Goal: Browse casually: Explore the website without a specific task or goal

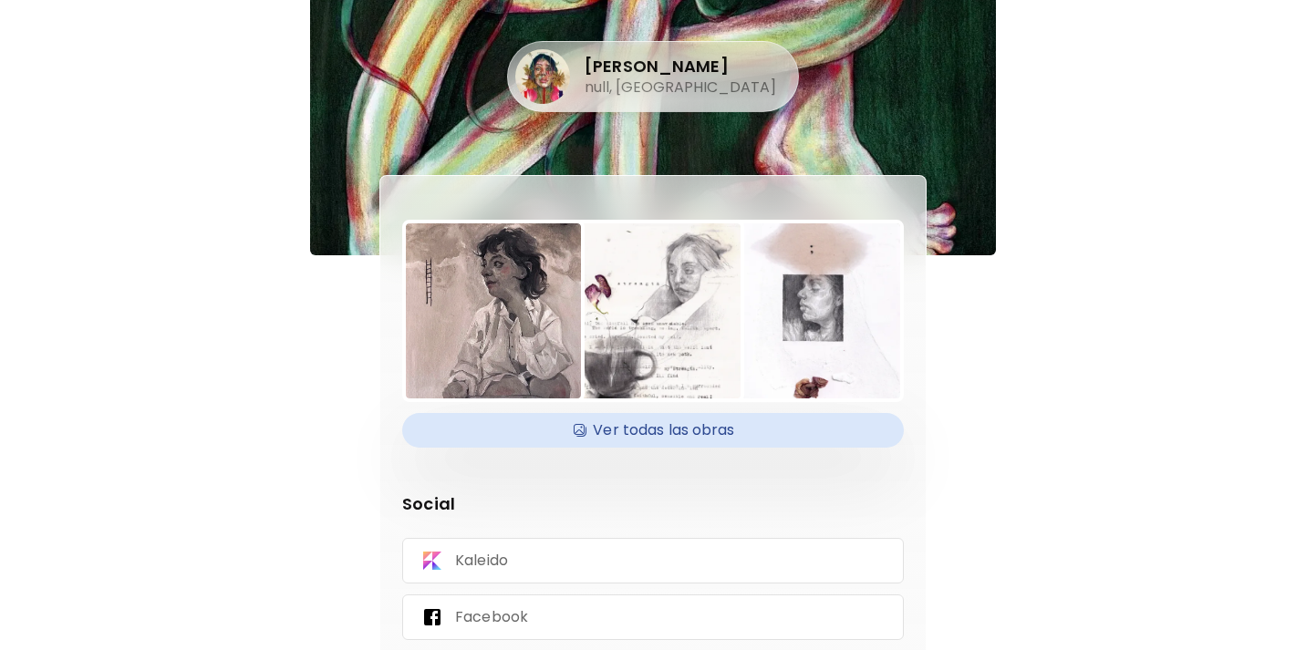
click at [692, 428] on h4 "Ver todas las obras" at bounding box center [653, 430] width 480 height 27
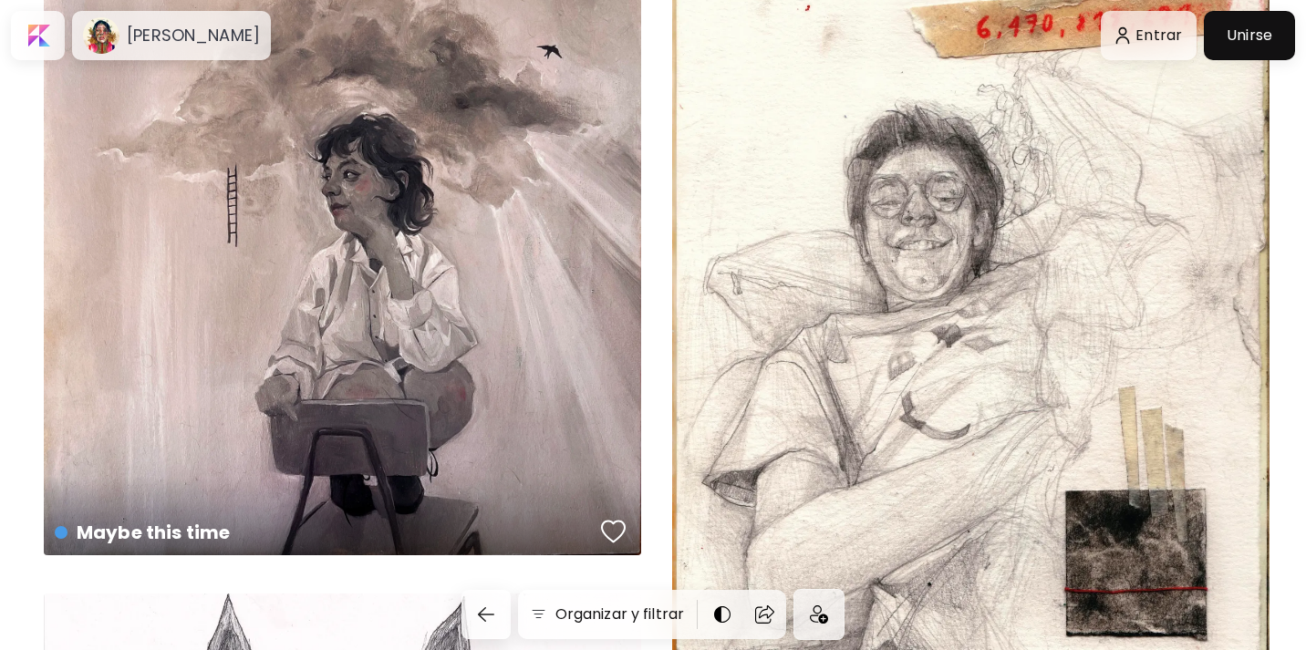
scroll to position [3202, 0]
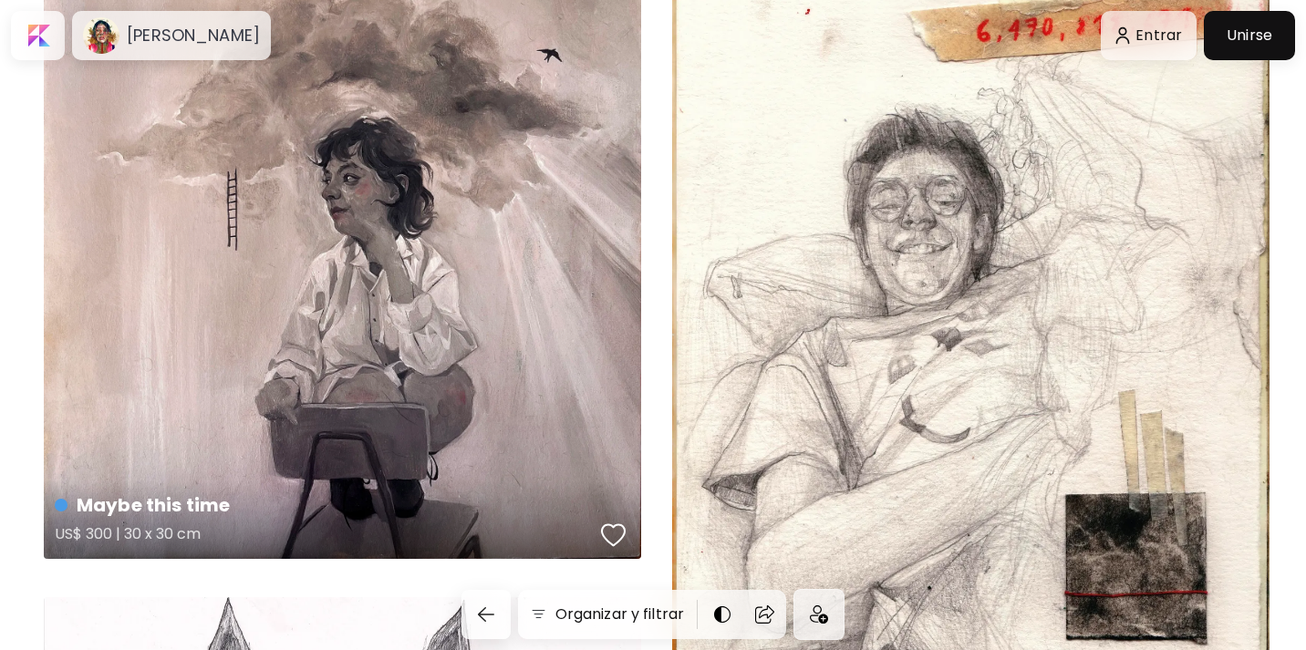
click at [583, 313] on div "Maybe this time US$ 300 | 30 x 30 cm" at bounding box center [342, 256] width 597 height 605
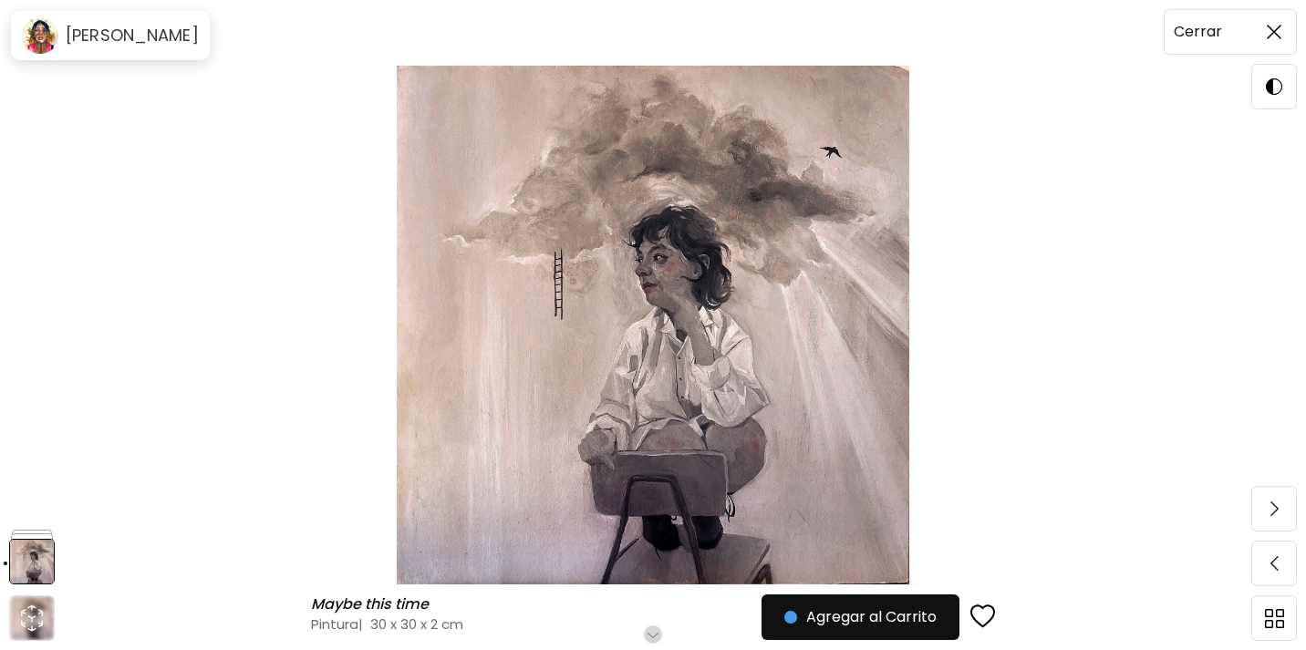
click at [1269, 25] on img at bounding box center [1274, 32] width 15 height 15
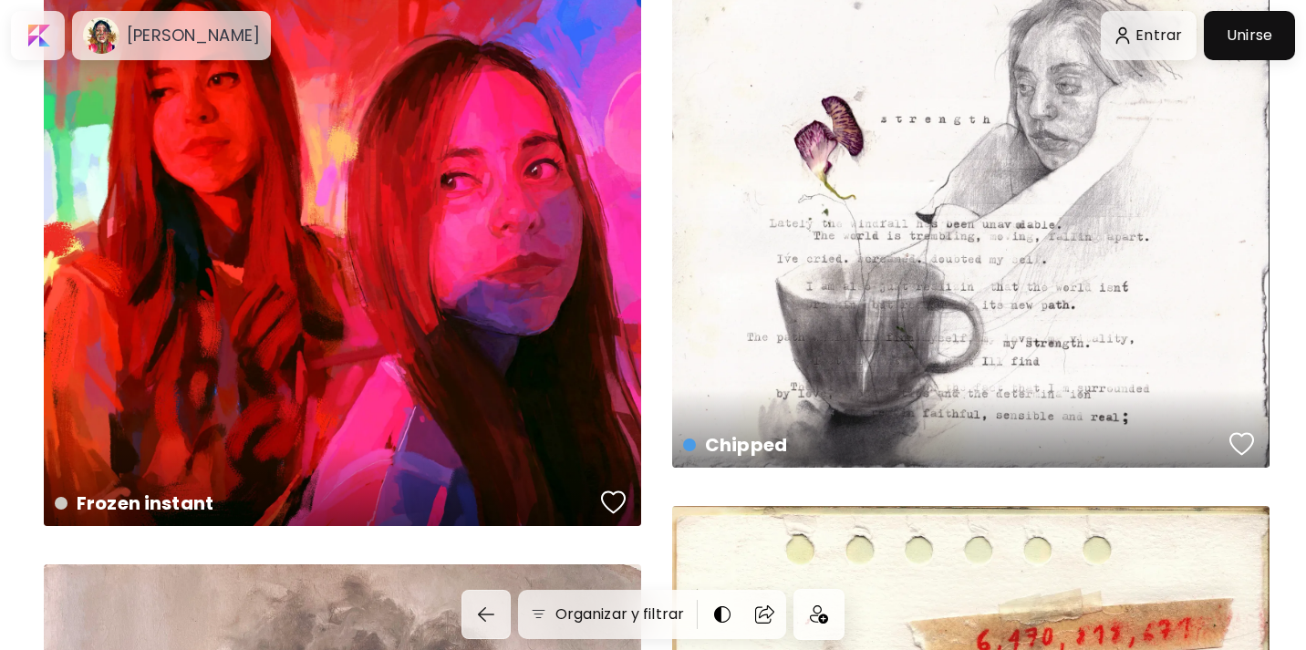
scroll to position [2595, 0]
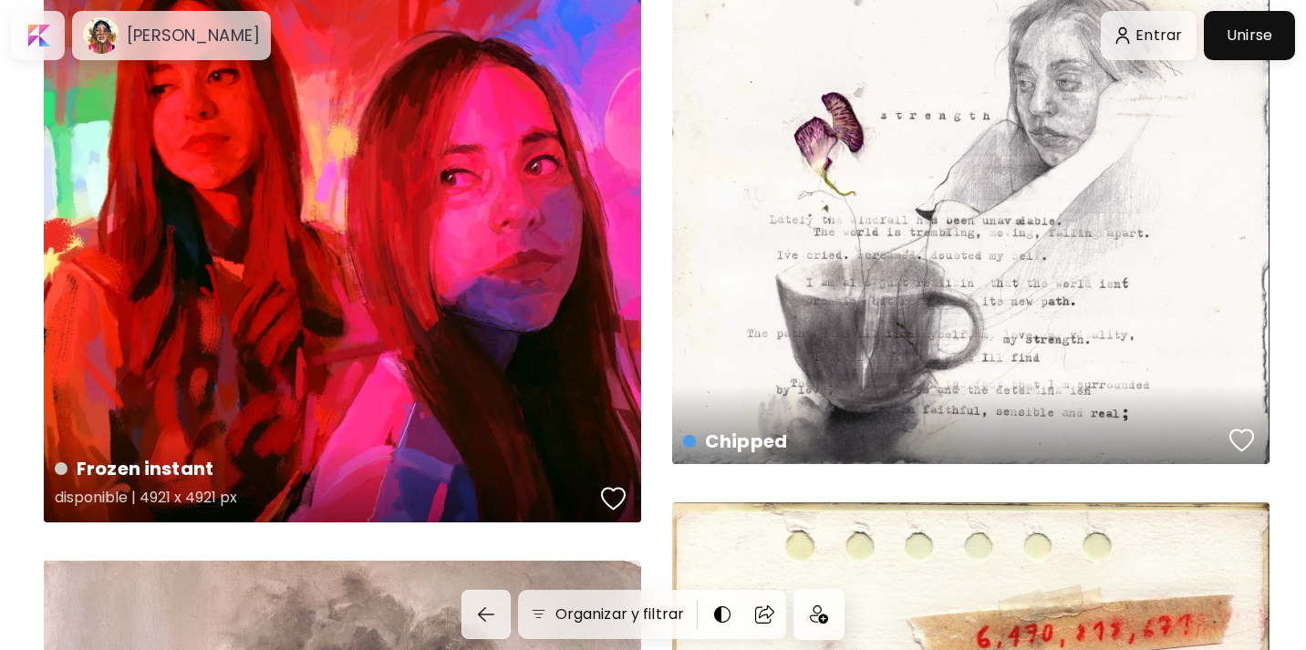
click at [456, 267] on div "Frozen instant disponible | 4921 x 4921 px" at bounding box center [342, 223] width 597 height 597
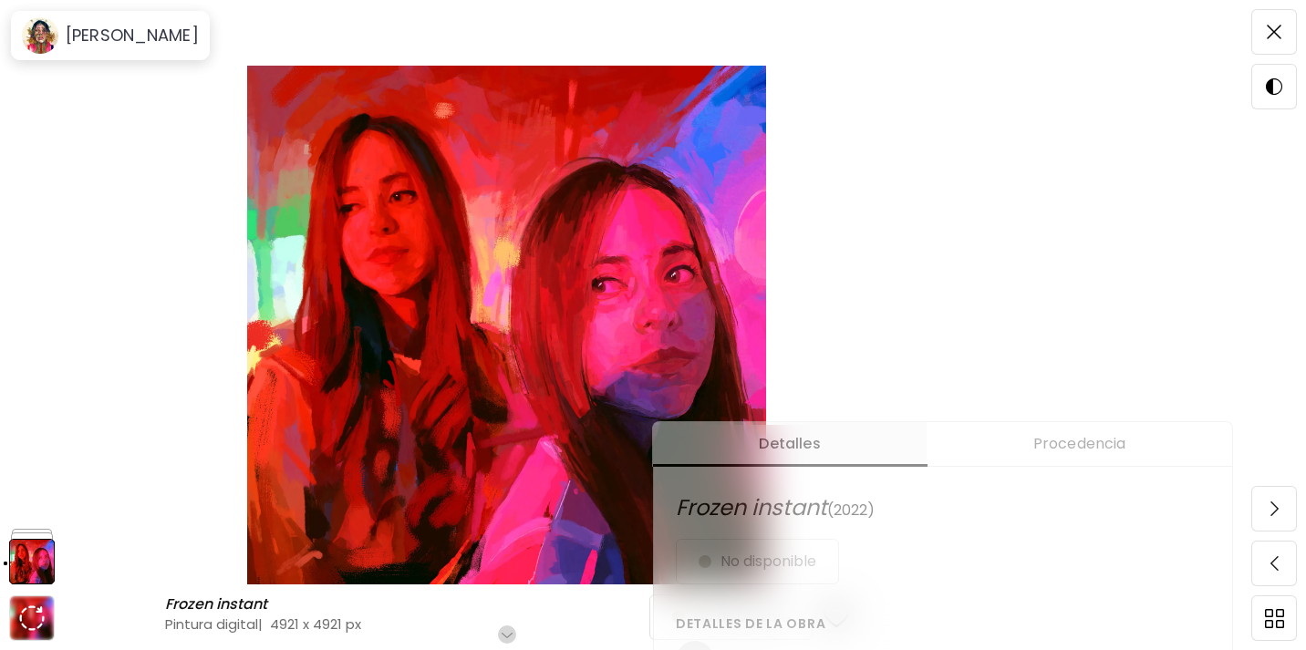
scroll to position [357, 0]
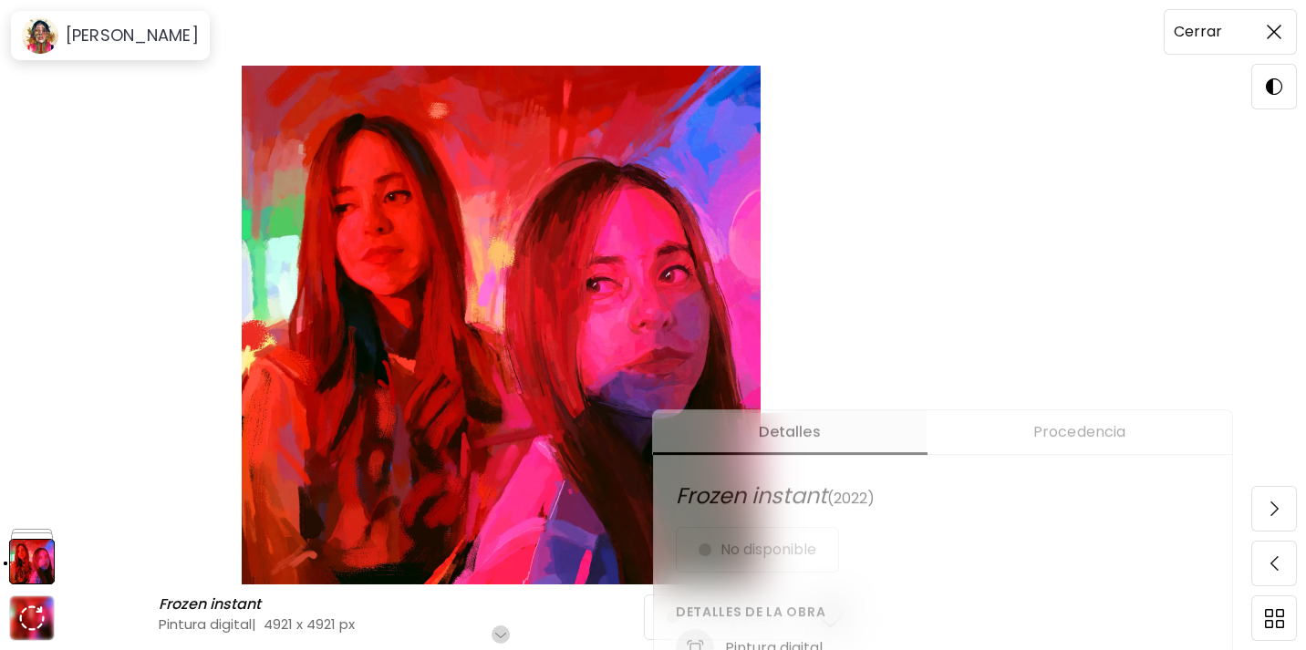
click at [1280, 33] on img at bounding box center [1274, 32] width 15 height 15
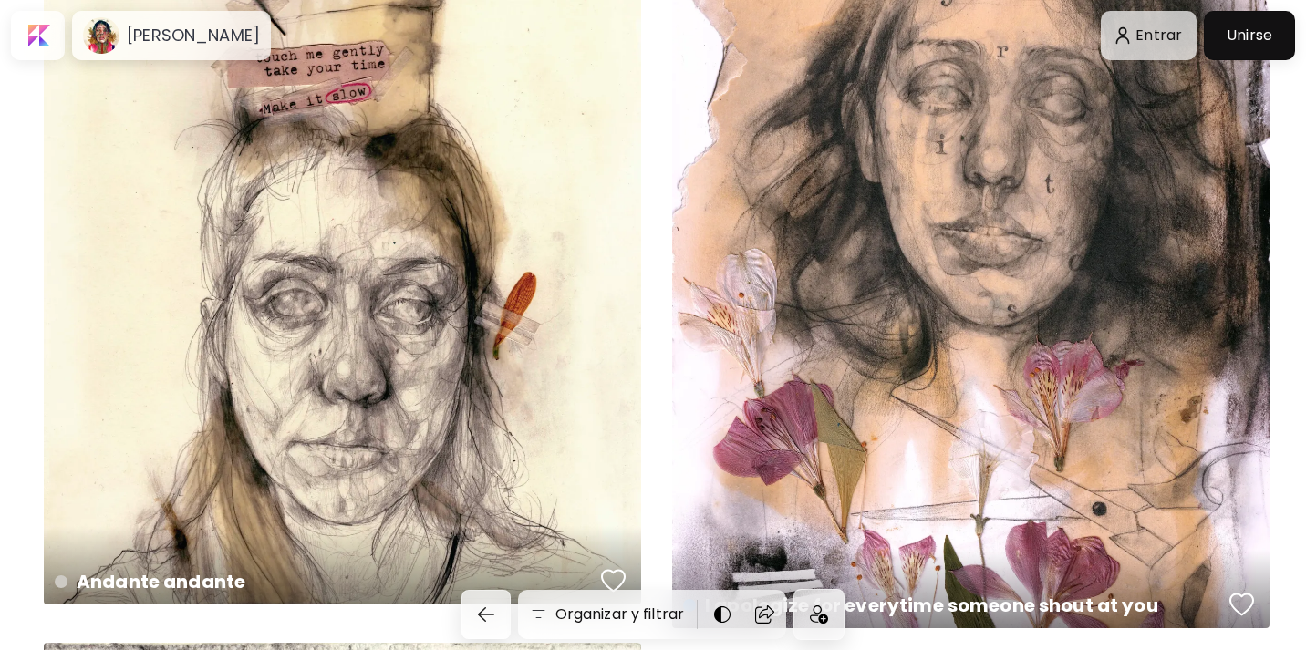
scroll to position [217, 0]
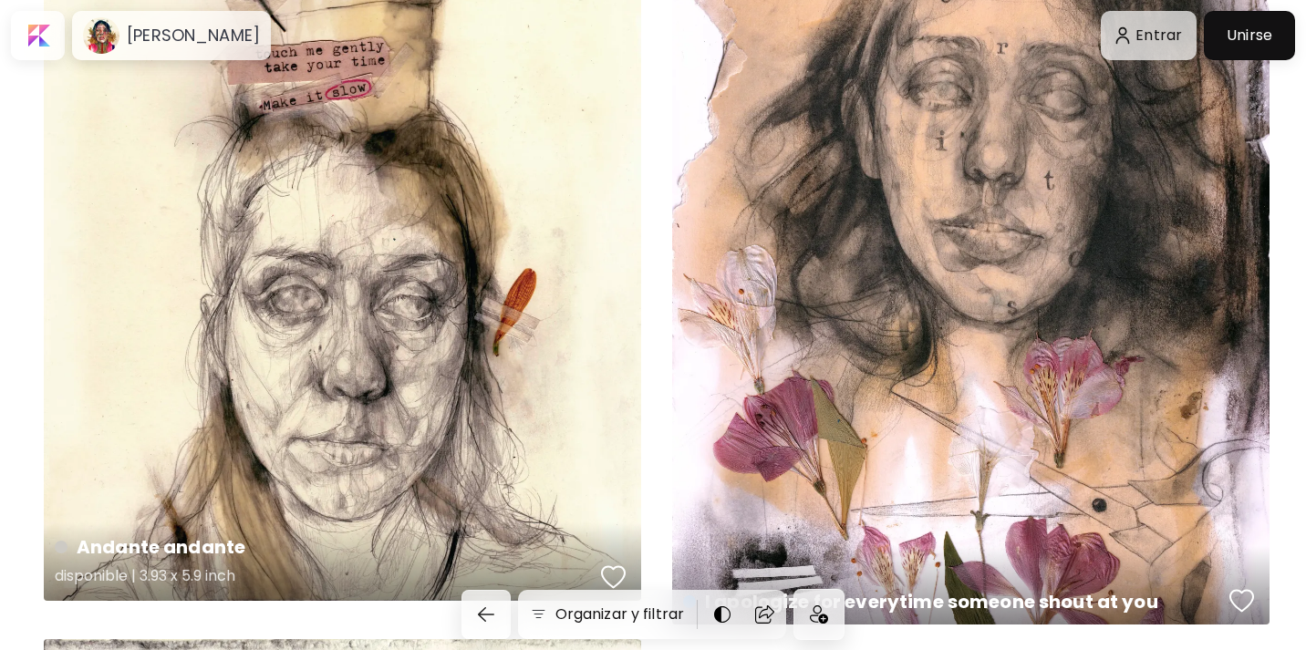
click at [610, 342] on div "Andante andante disponible | 3.93 x 5.9 inch" at bounding box center [342, 227] width 597 height 747
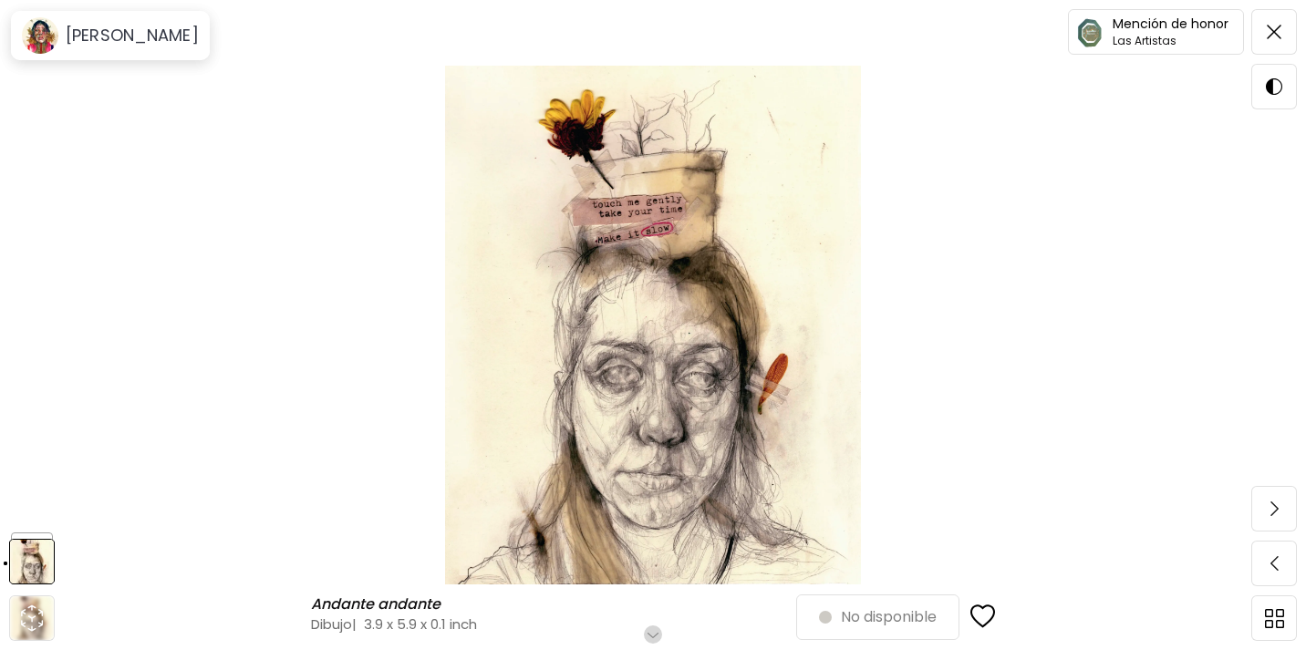
scroll to position [8, 0]
click at [30, 554] on img at bounding box center [32, 562] width 46 height 46
click at [38, 487] on img at bounding box center [32, 510] width 46 height 46
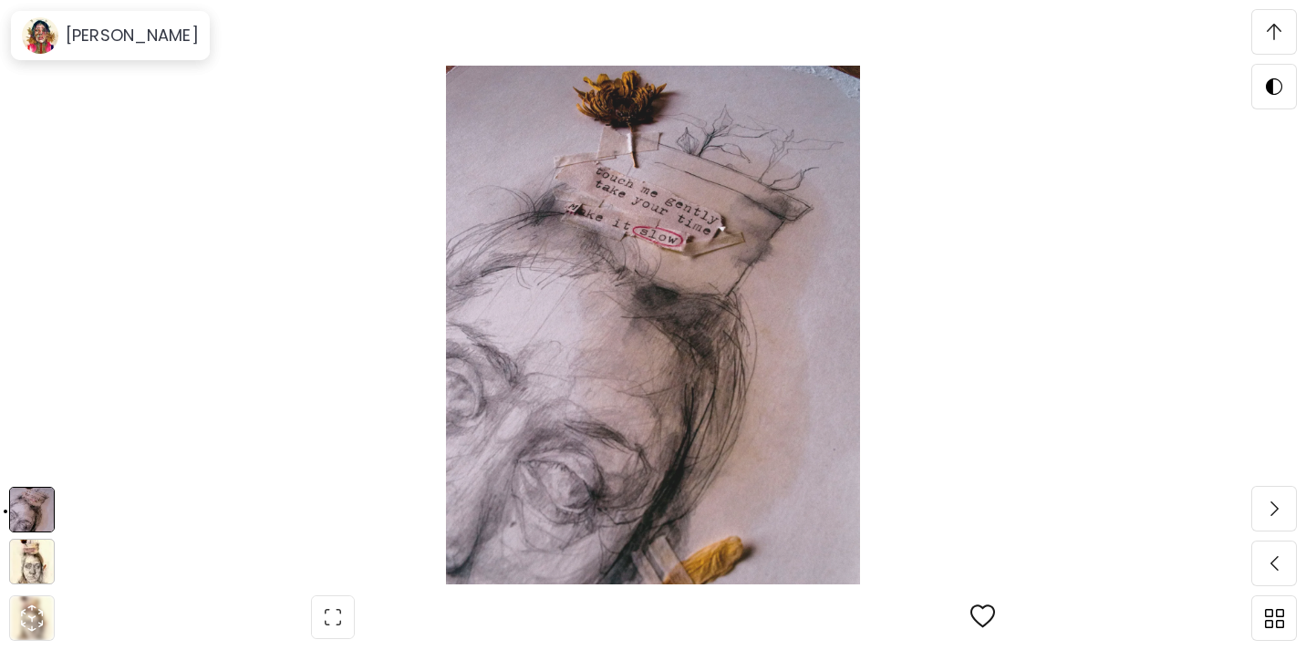
scroll to position [1003, 0]
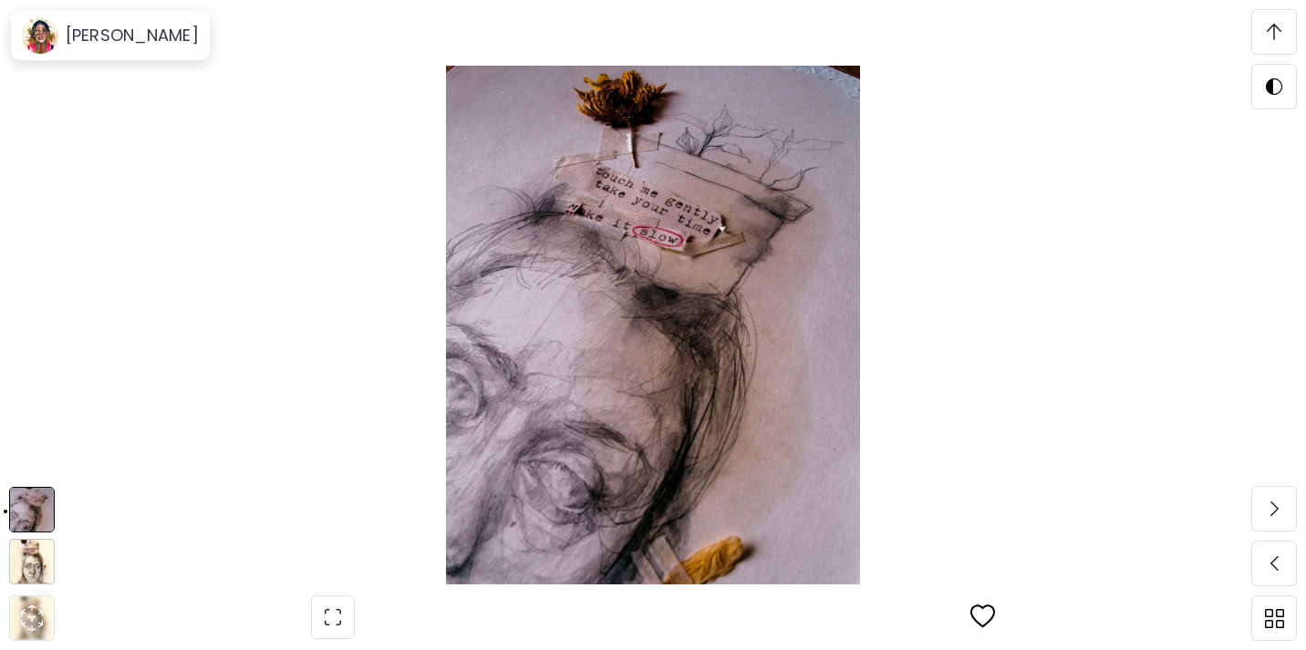
click at [25, 572] on img at bounding box center [32, 562] width 46 height 46
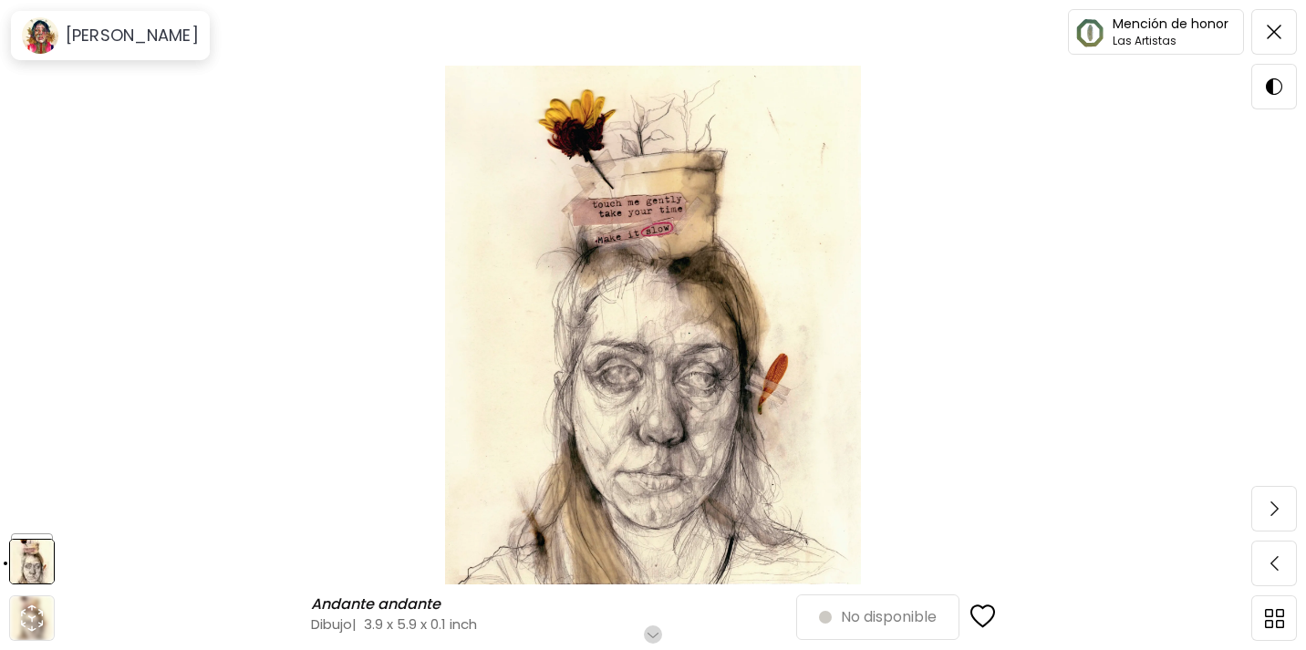
click at [658, 632] on h6 "Desplázate para ver más" at bounding box center [654, 635] width 160 height 15
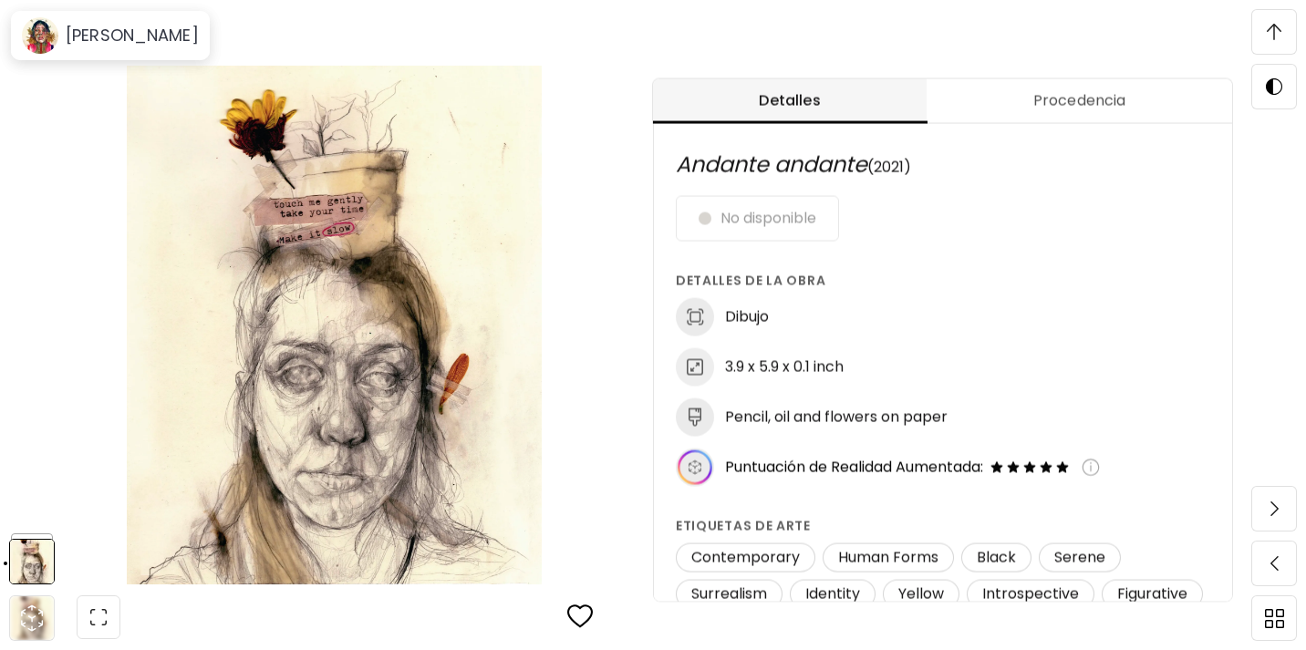
scroll to position [1, 0]
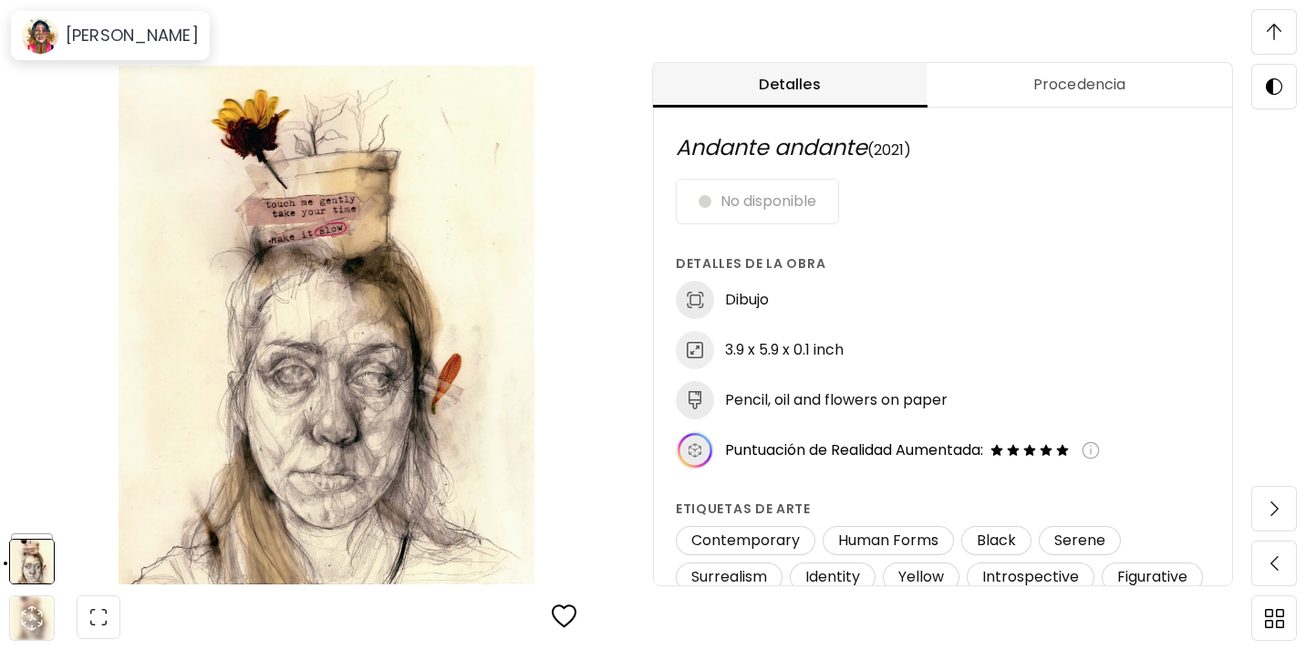
click at [1255, 42] on span at bounding box center [1274, 32] width 38 height 38
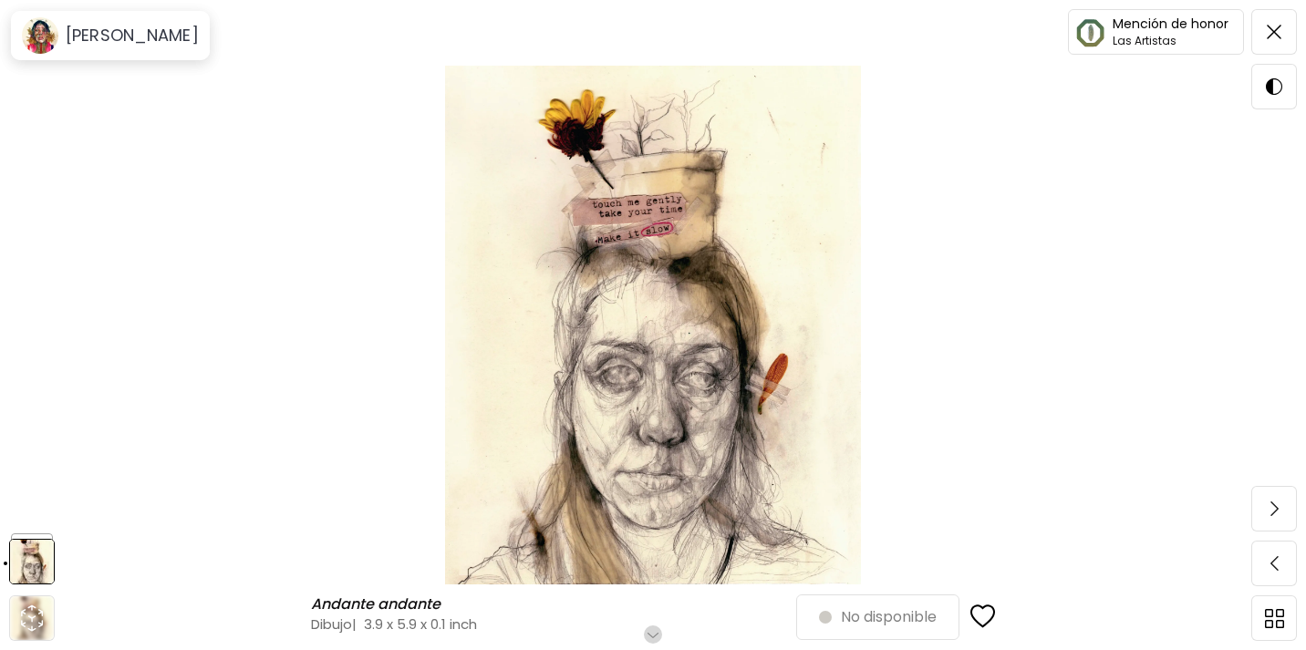
scroll to position [0, 0]
click at [1283, 32] on span at bounding box center [1274, 32] width 38 height 38
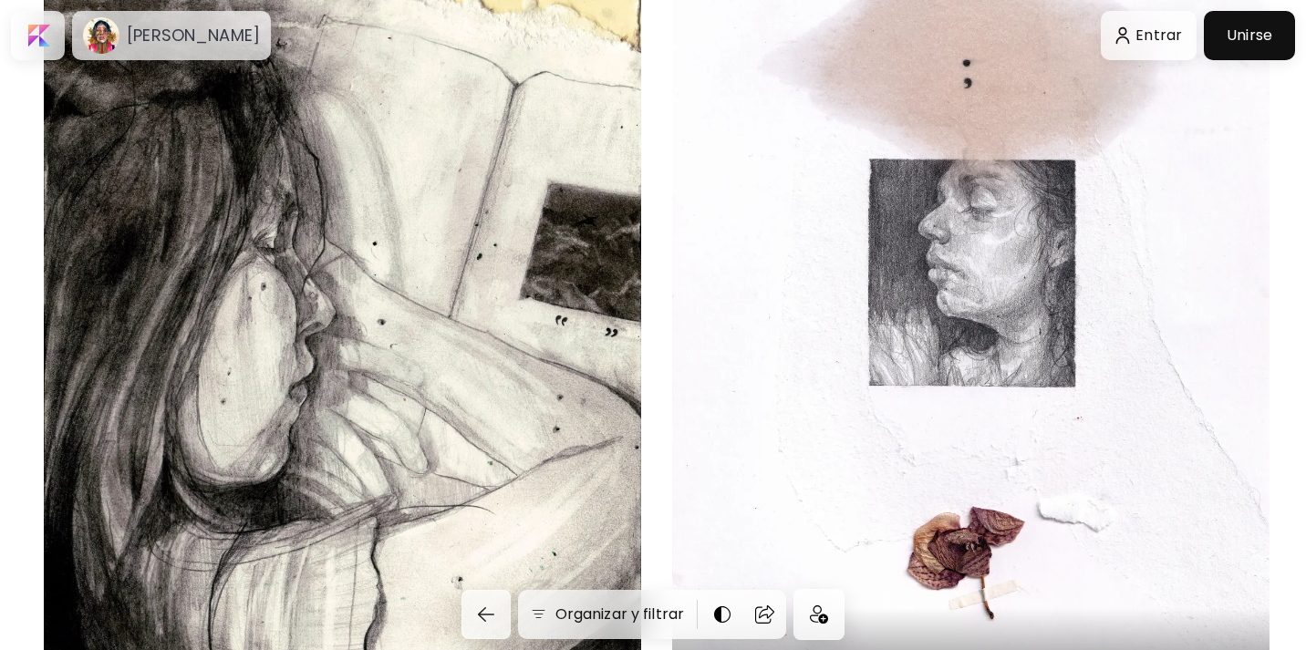
scroll to position [1055, 0]
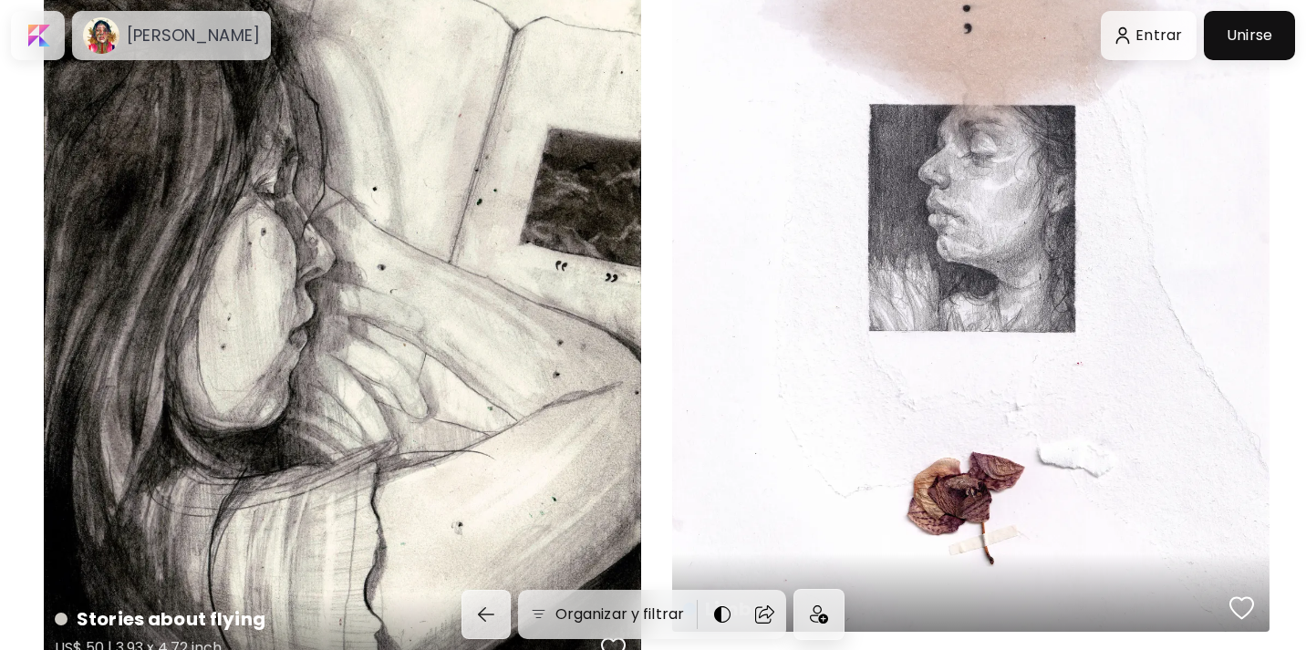
click at [519, 344] on div "Stories about flying US$ 50 | 3.93 x 4.72 inch" at bounding box center [342, 237] width 597 height 872
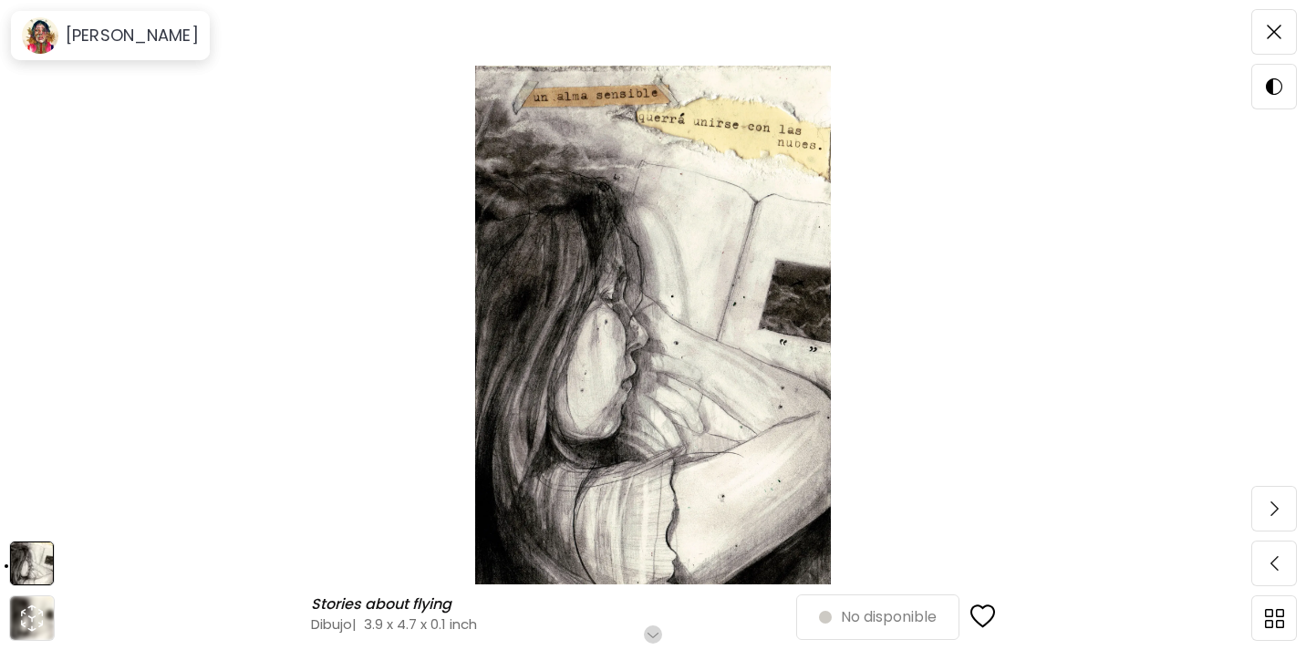
click at [657, 628] on h6 "Desplázate para ver más" at bounding box center [654, 635] width 160 height 15
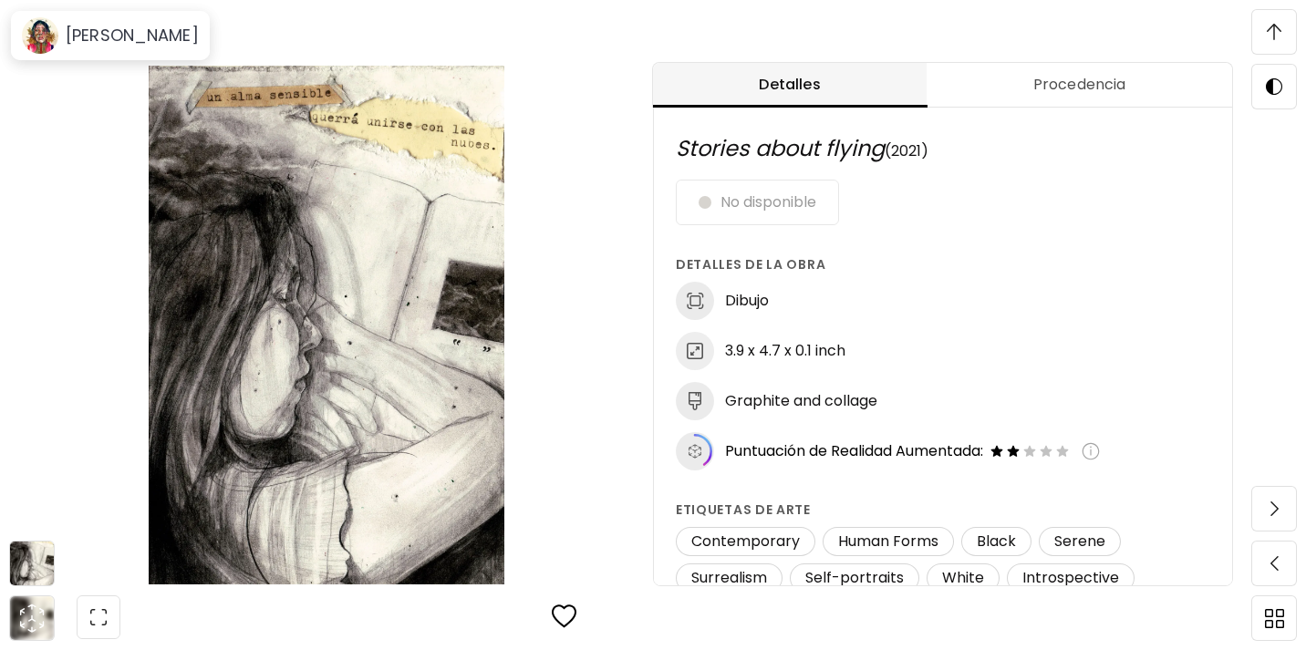
scroll to position [1, 0]
click at [1278, 33] on img at bounding box center [1274, 32] width 15 height 16
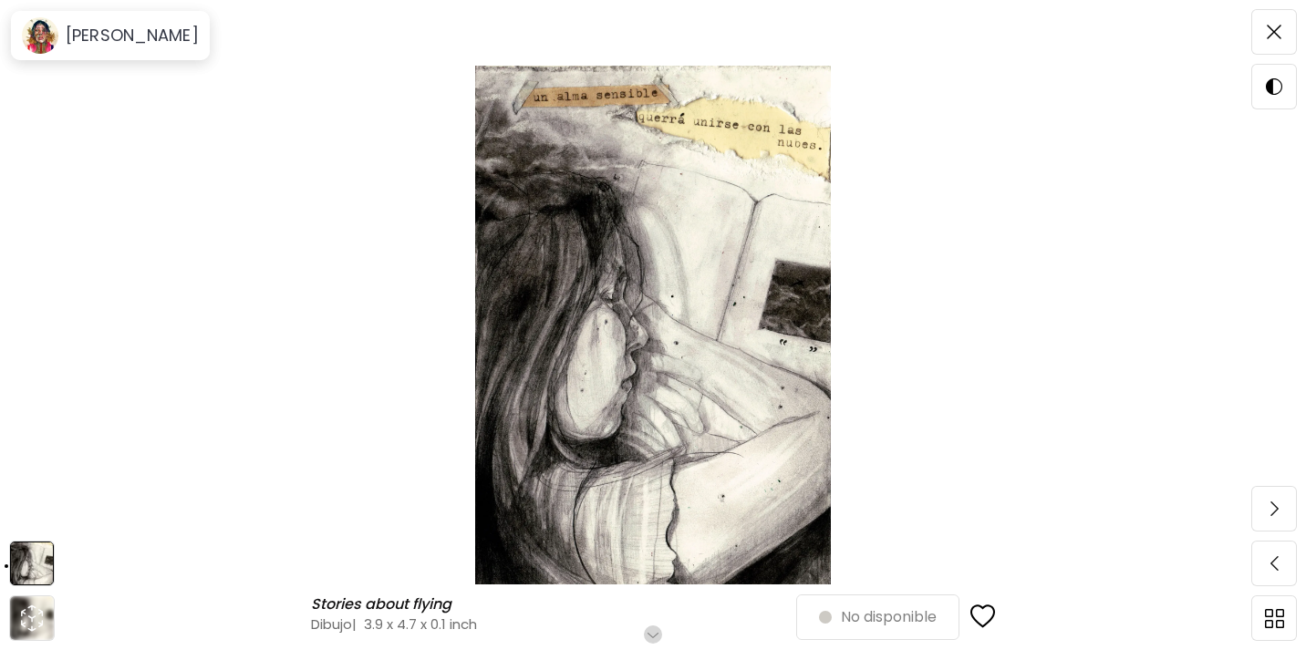
scroll to position [0, 0]
click at [1276, 35] on img at bounding box center [1274, 32] width 15 height 15
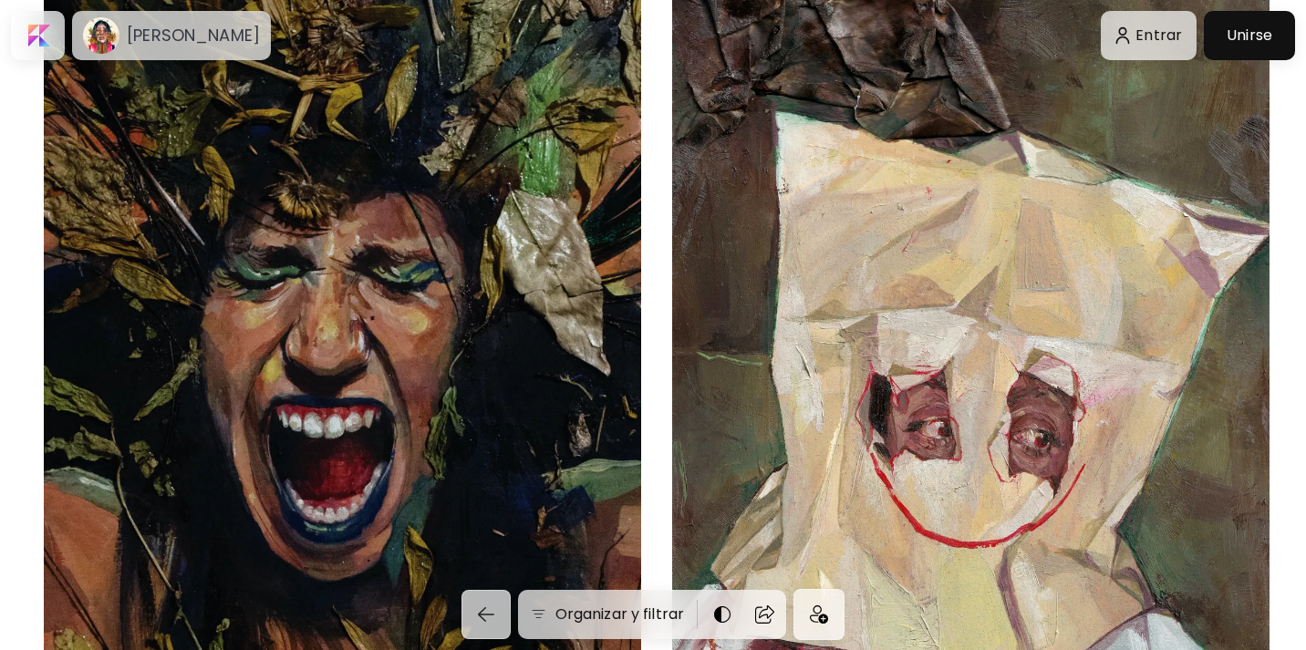
scroll to position [7683, 0]
